Goal: Check status: Check status

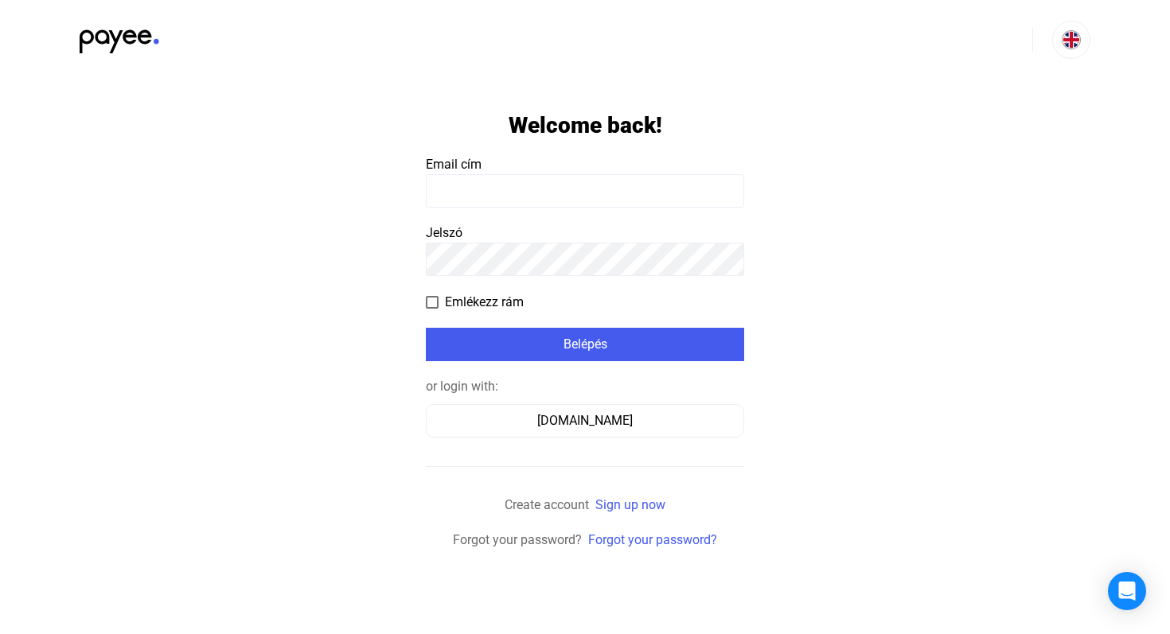
click at [567, 194] on input at bounding box center [585, 190] width 318 height 33
type input "**********"
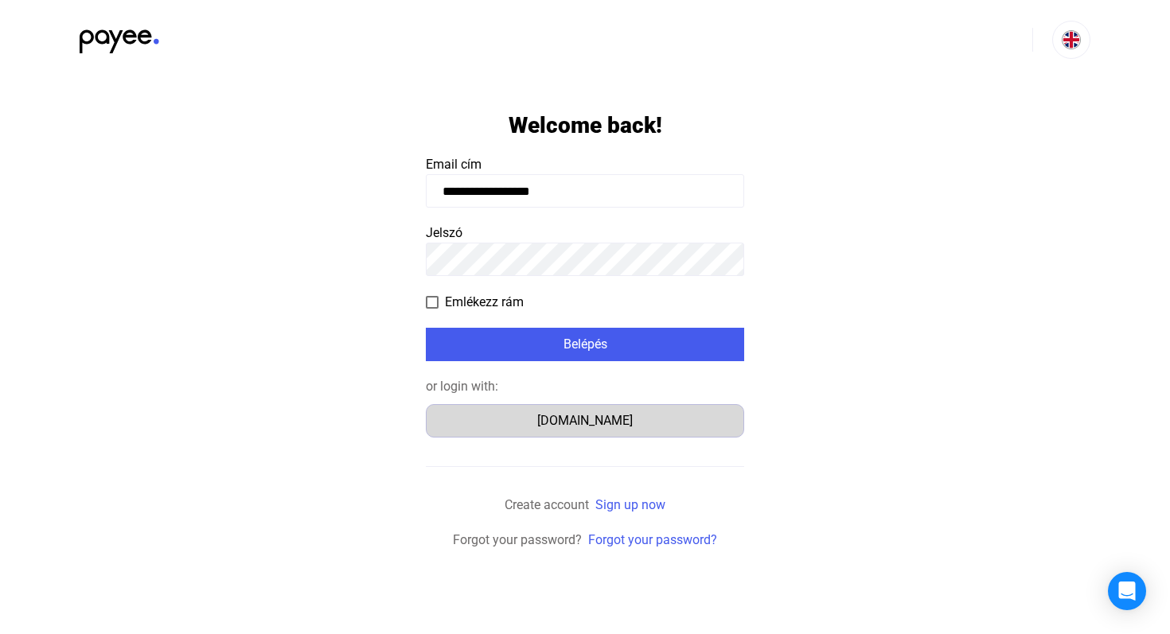
click at [557, 421] on div "Számlázz.hu" at bounding box center [584, 420] width 307 height 19
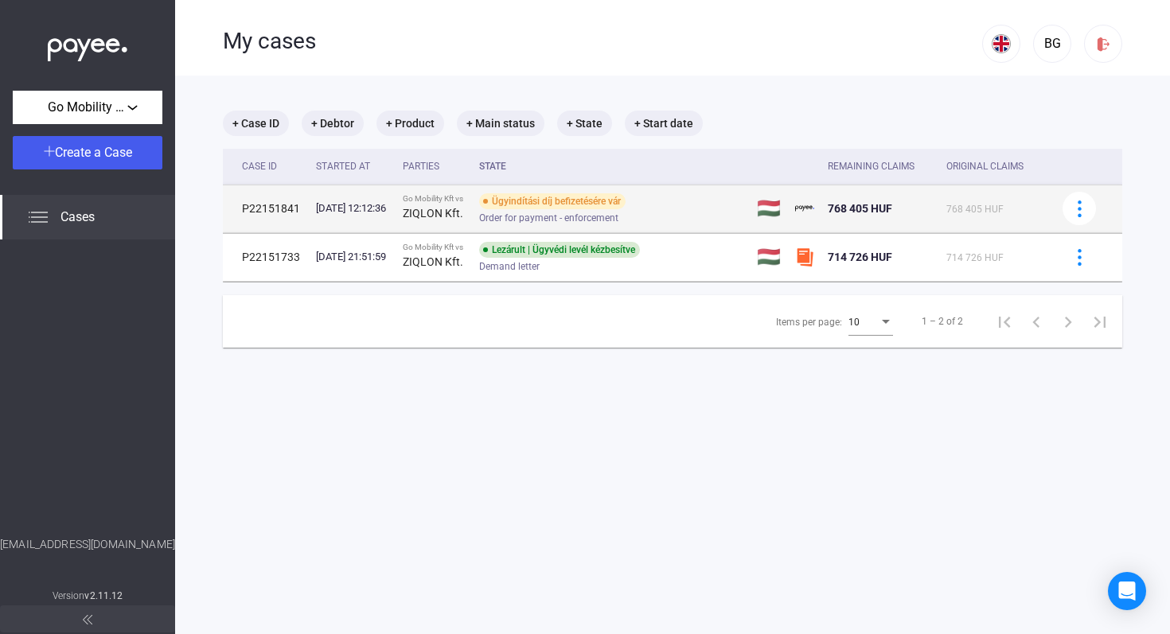
drag, startPoint x: 258, startPoint y: 206, endPoint x: 665, endPoint y: 213, distance: 407.5
click at [665, 213] on tr "P22151841 [DATE] 12:12:36 Go Mobility Kft vs ZIQLON Kft. Ügyindítási díj befize…" at bounding box center [672, 209] width 899 height 48
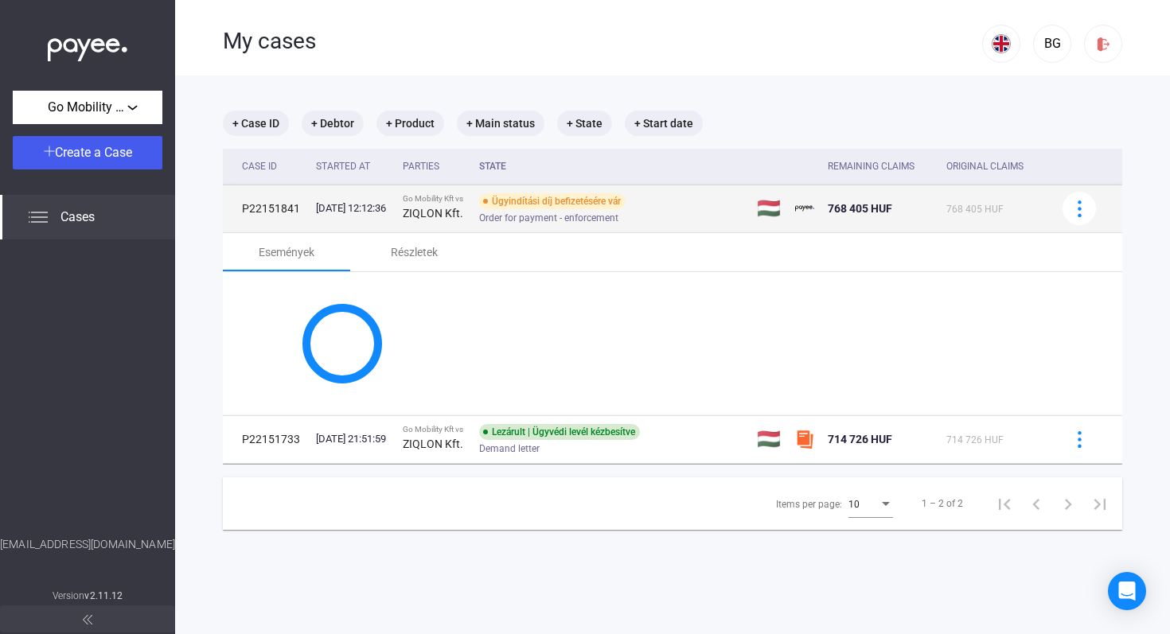
click at [665, 213] on div "Order for payment - enforcement" at bounding box center [606, 218] width 254 height 12
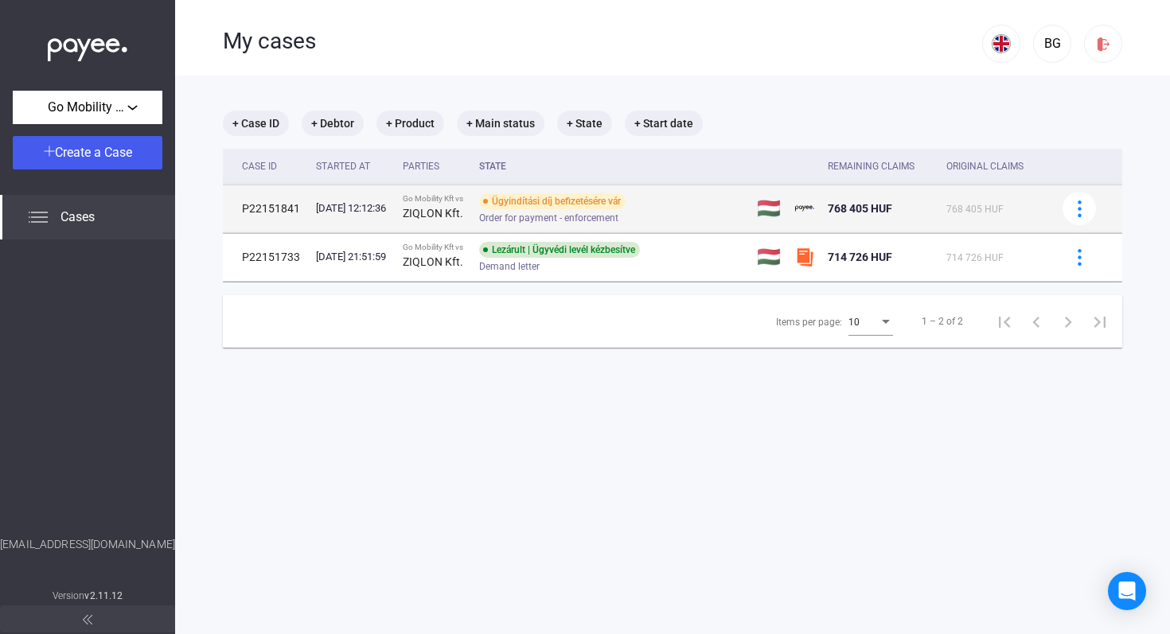
click at [665, 213] on div "Order for payment - enforcement" at bounding box center [606, 218] width 254 height 12
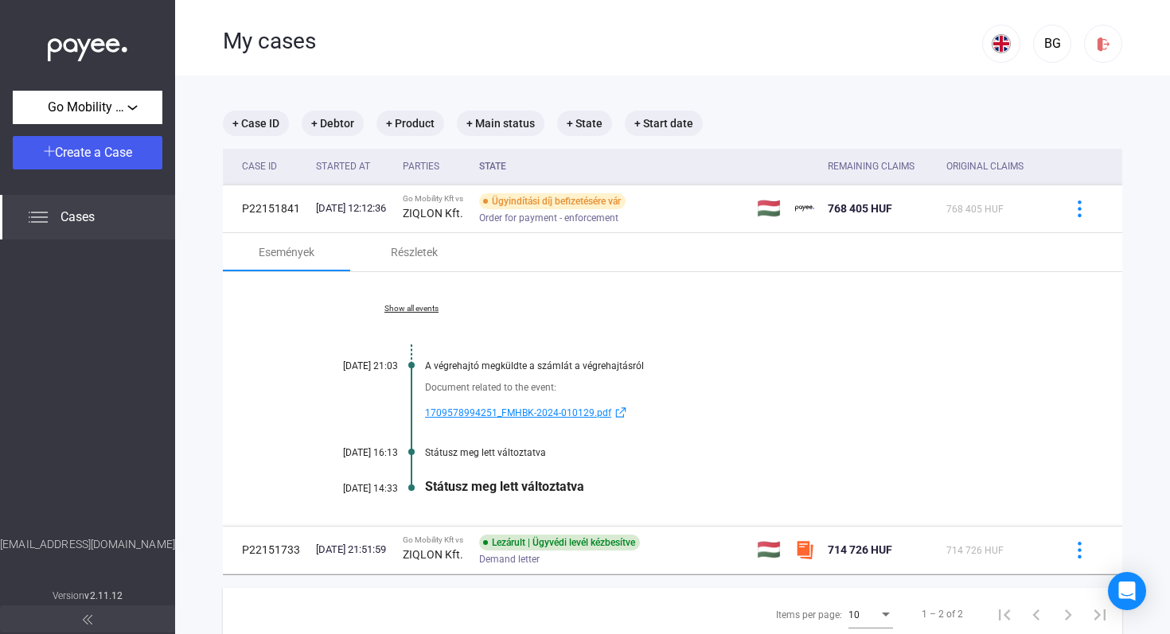
click at [189, 375] on main "+ Case ID + Debtor + Product + Main status + State + Start date Case ID Started…" at bounding box center [672, 393] width 995 height 634
click at [536, 411] on span "1709578994251_FMHBK-2024-010129.pdf" at bounding box center [518, 413] width 186 height 19
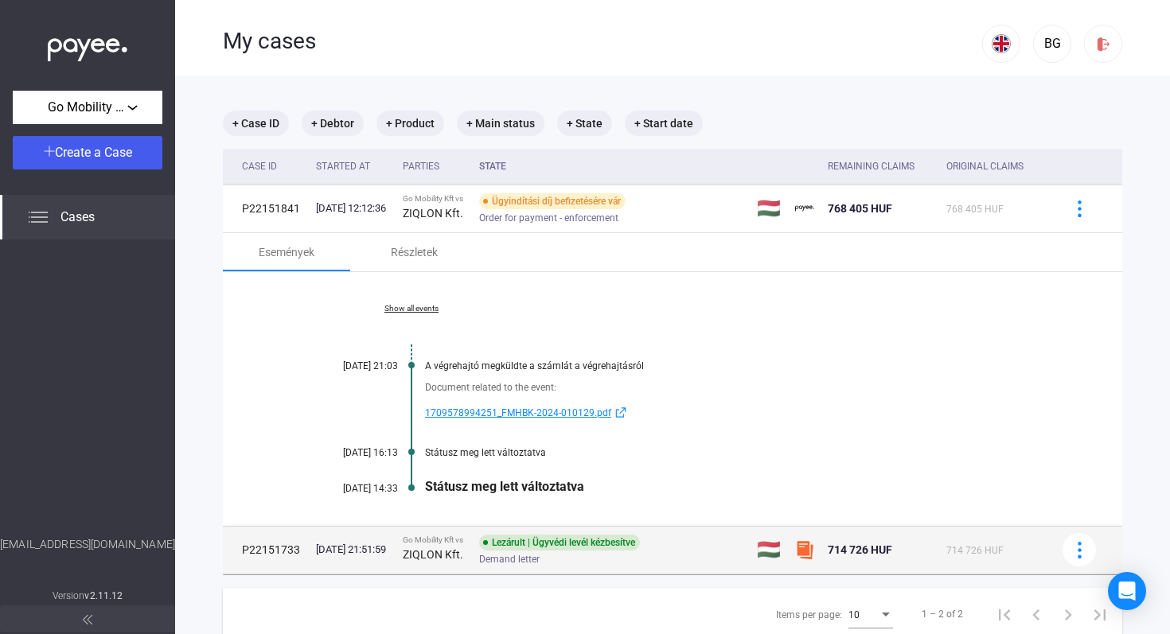
click at [451, 544] on div "Go Mobility Kft vs" at bounding box center [435, 541] width 64 height 10
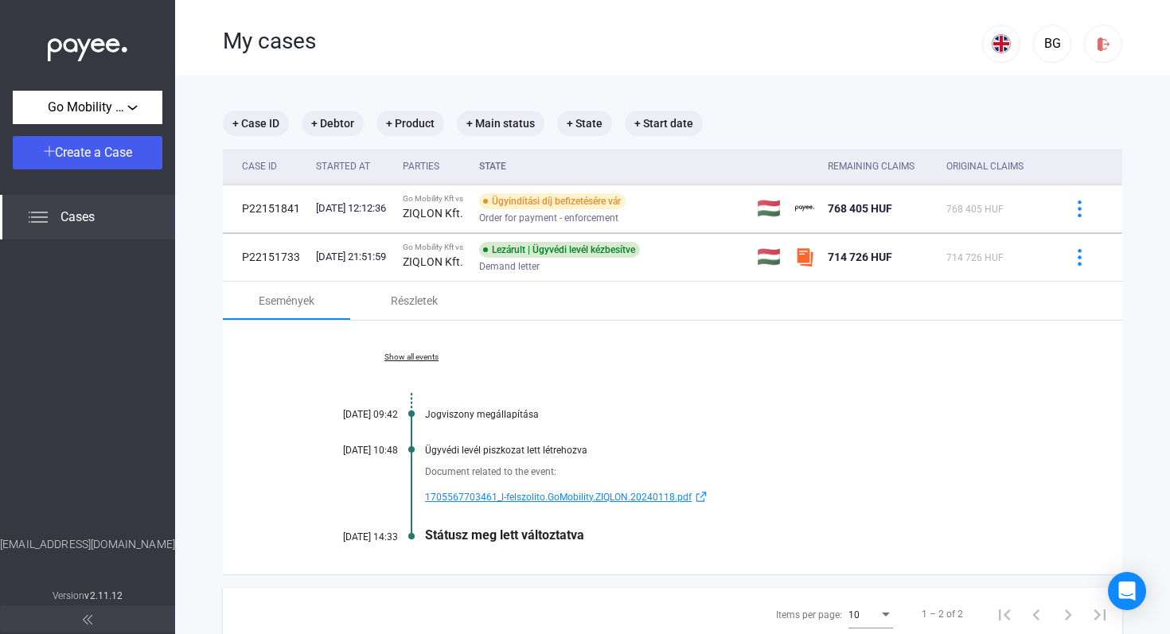
click at [549, 494] on span "1705567703461_l-felszolito.GoMobility.ZIQLON.20240118.pdf" at bounding box center [558, 497] width 267 height 19
